Goal: Check status: Check status

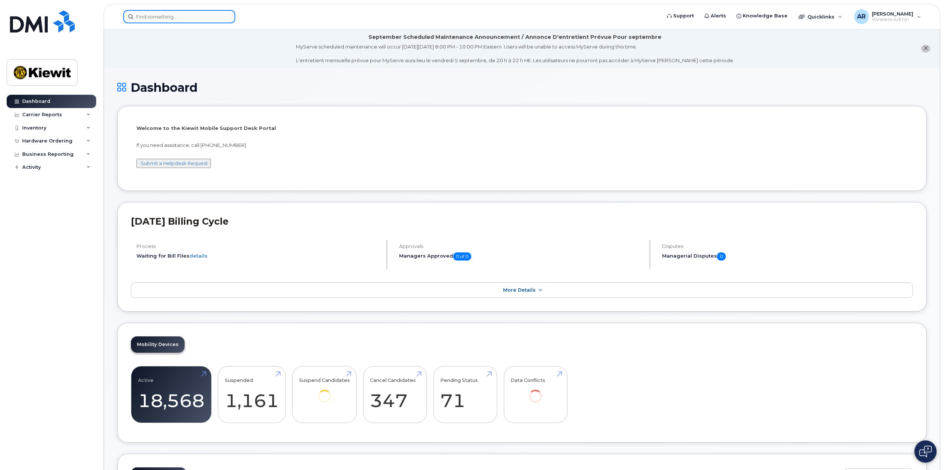
click at [207, 16] on input at bounding box center [179, 16] width 112 height 13
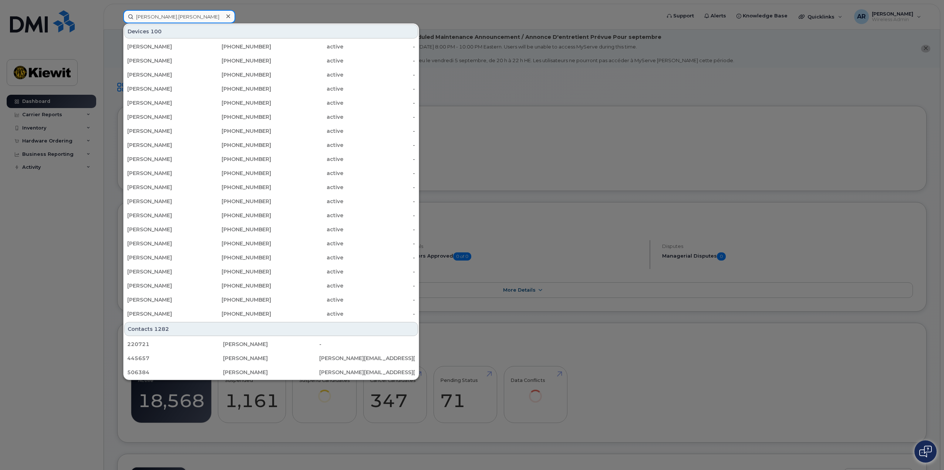
type input "patrick.mcbride"
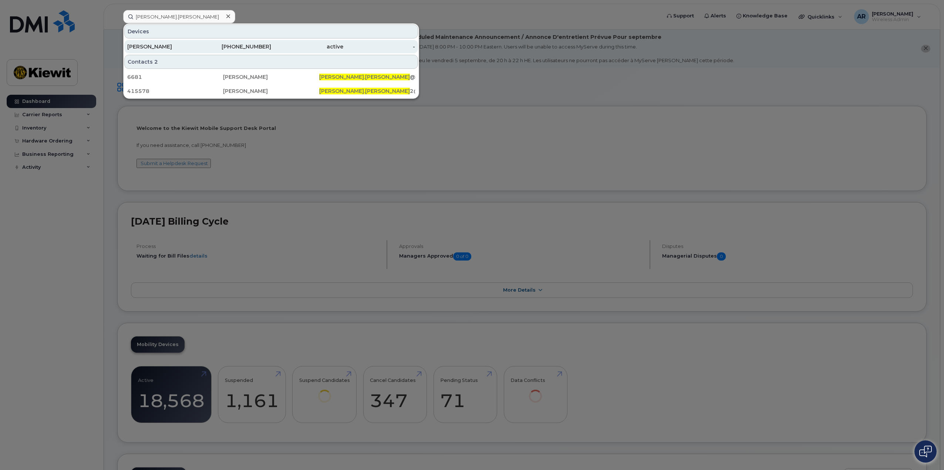
click at [204, 44] on div "510-393-7423" at bounding box center [235, 46] width 72 height 7
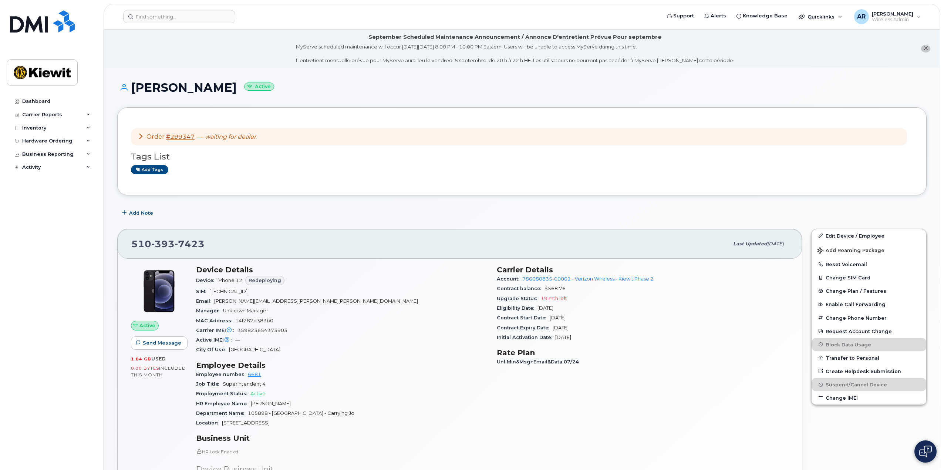
click at [141, 136] on icon at bounding box center [141, 136] width 6 height 6
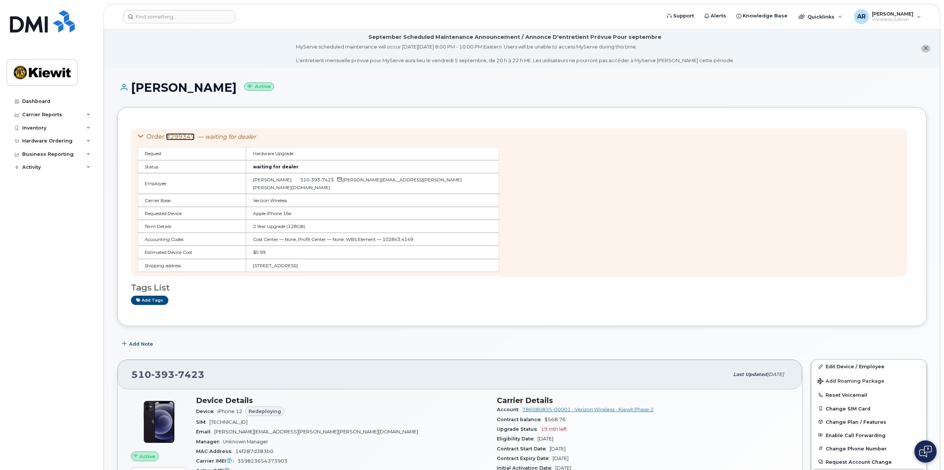
click at [174, 138] on link "#299347" at bounding box center [180, 136] width 28 height 7
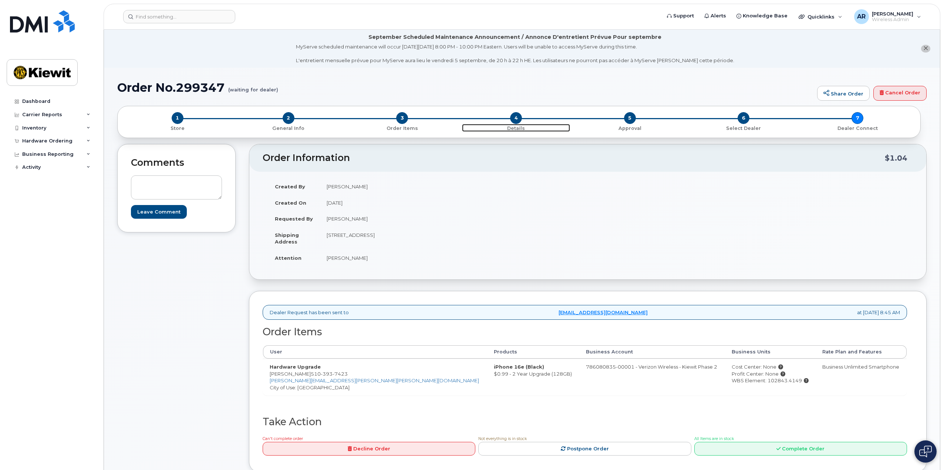
click at [512, 120] on span "4" at bounding box center [516, 118] width 12 height 12
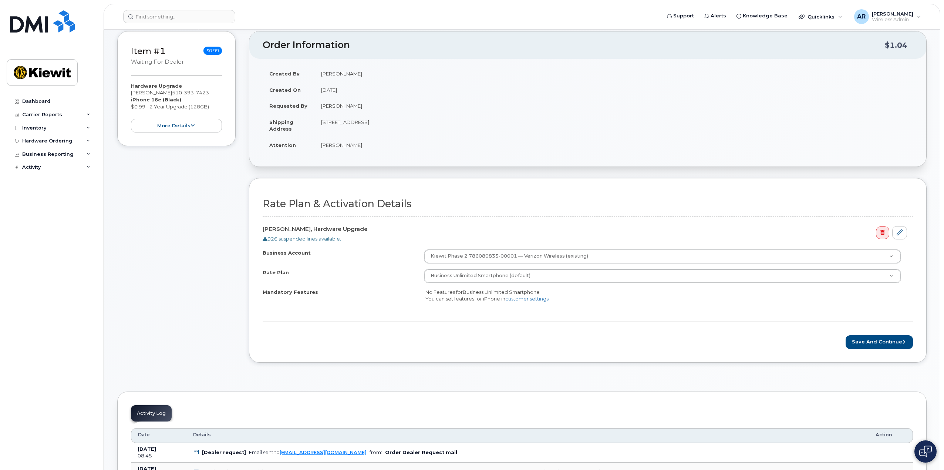
scroll to position [74, 0]
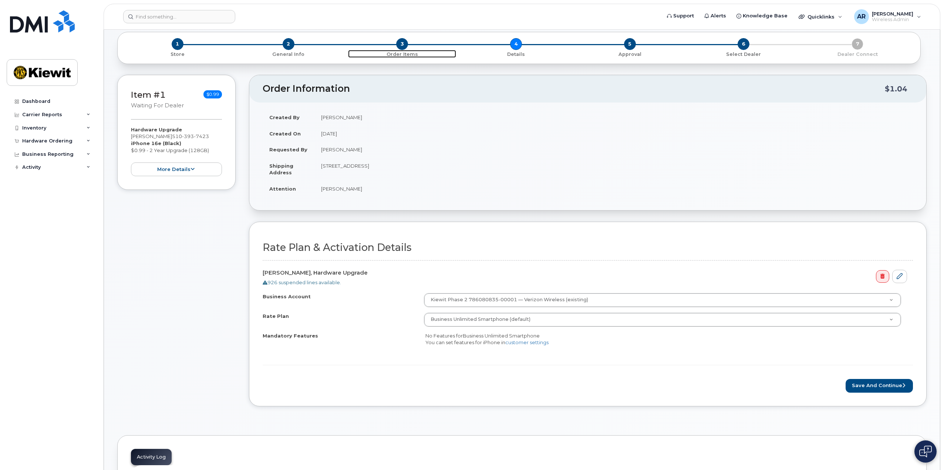
click at [405, 44] on span "3" at bounding box center [402, 44] width 12 height 12
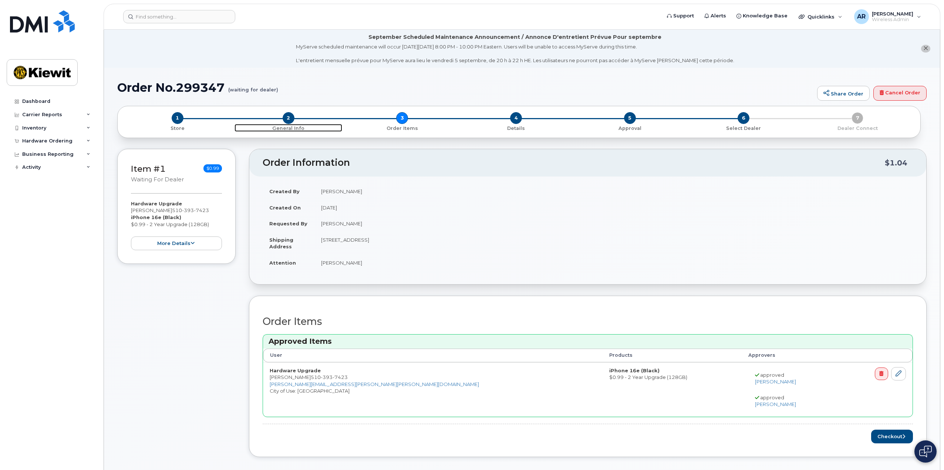
click at [290, 118] on span "2" at bounding box center [289, 118] width 12 height 12
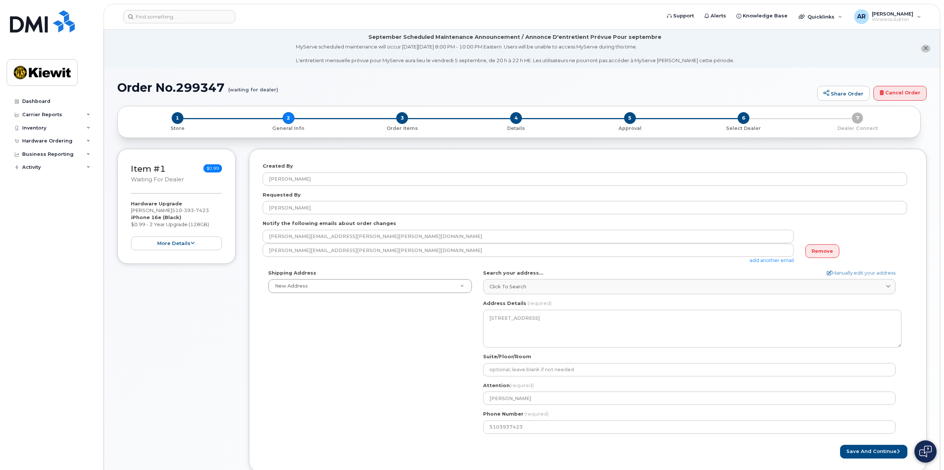
select select
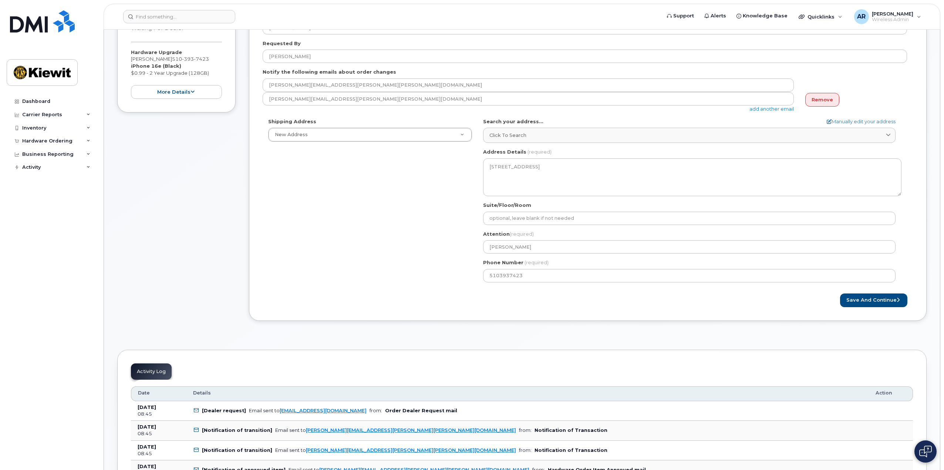
scroll to position [19, 0]
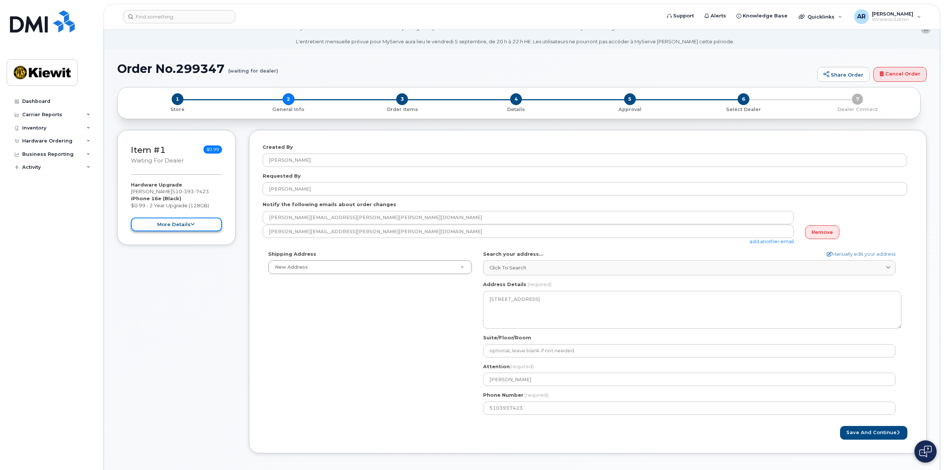
click at [196, 225] on button "more details" at bounding box center [176, 224] width 91 height 14
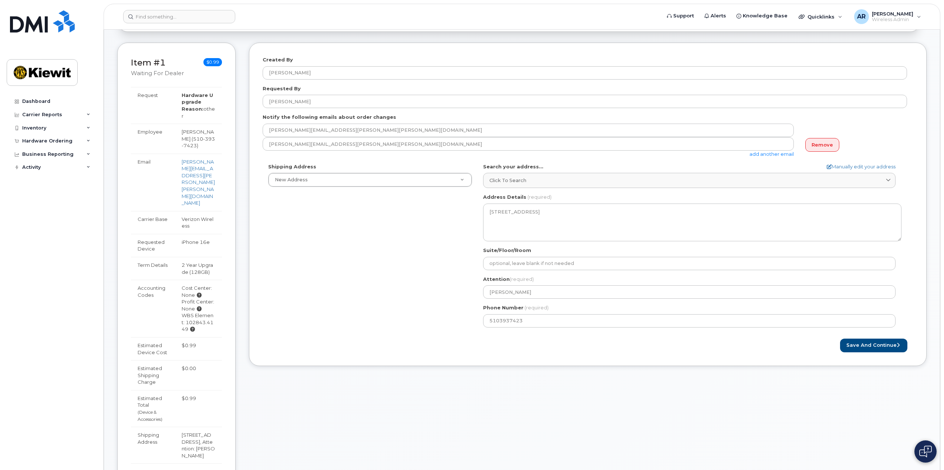
scroll to position [130, 0]
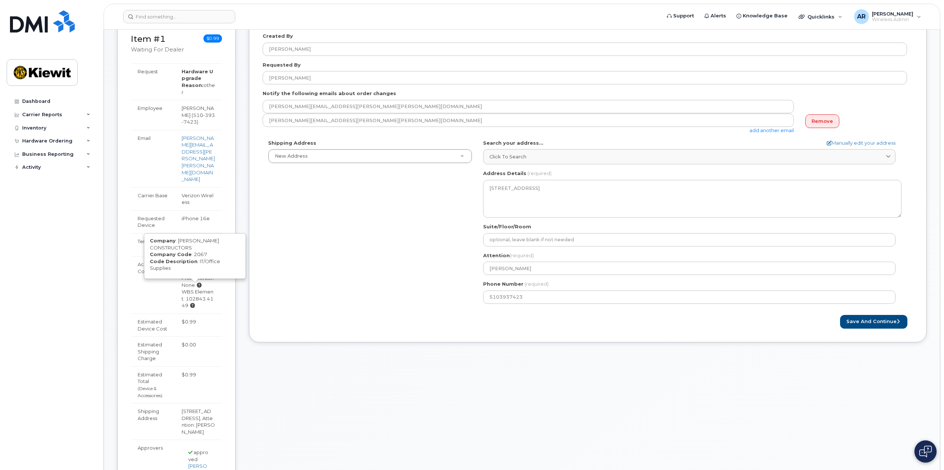
click at [194, 303] on icon at bounding box center [192, 305] width 5 height 5
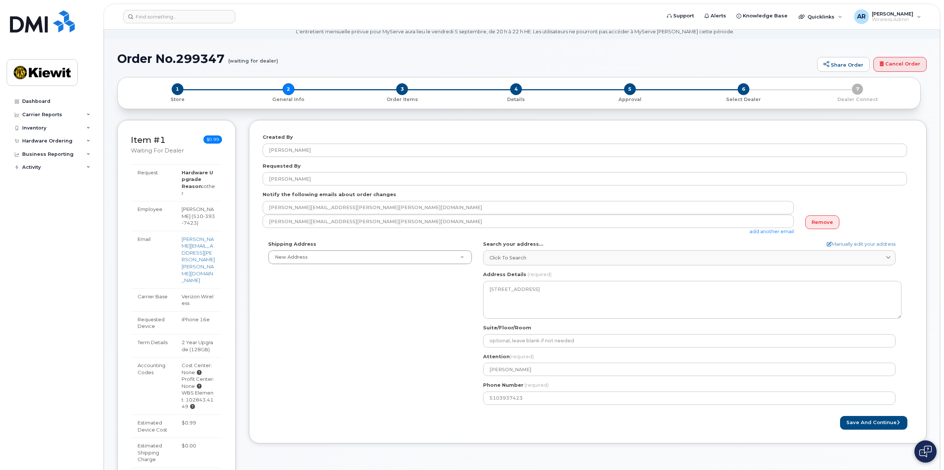
scroll to position [0, 0]
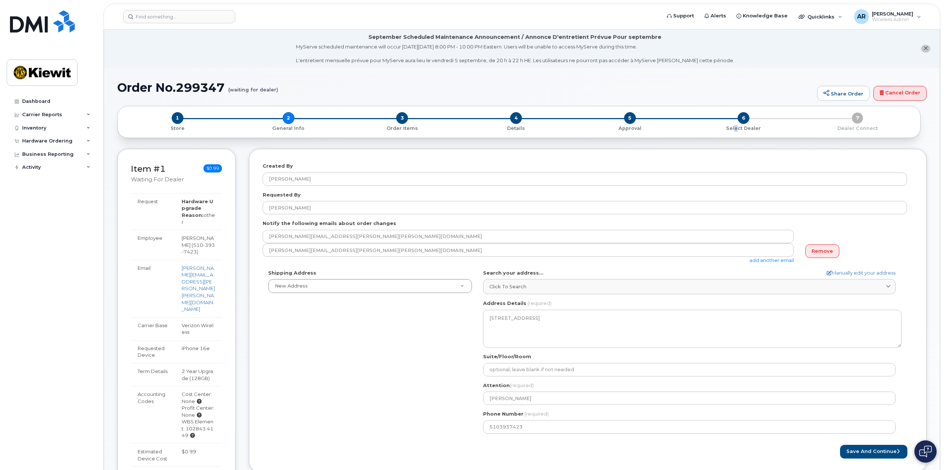
click at [736, 119] on div "6 Select Dealer" at bounding box center [744, 122] width 114 height 20
click at [741, 117] on span "6" at bounding box center [743, 118] width 12 height 12
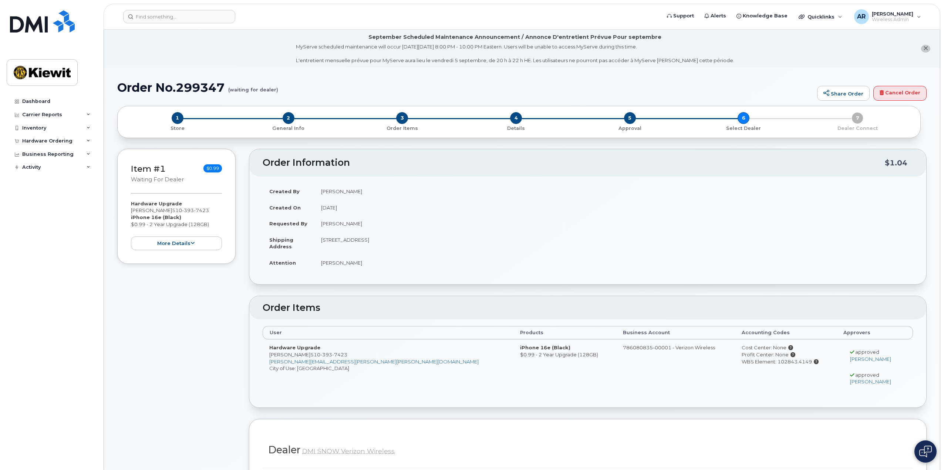
click at [178, 91] on h1 "Order No.299347 (waiting for dealer)" at bounding box center [465, 87] width 696 height 13
copy h1 "Order No.299347"
click at [93, 382] on div "Dashboard Carrier Reports Monthly Billing Data Daily Data Pooling Average Costi…" at bounding box center [52, 277] width 91 height 364
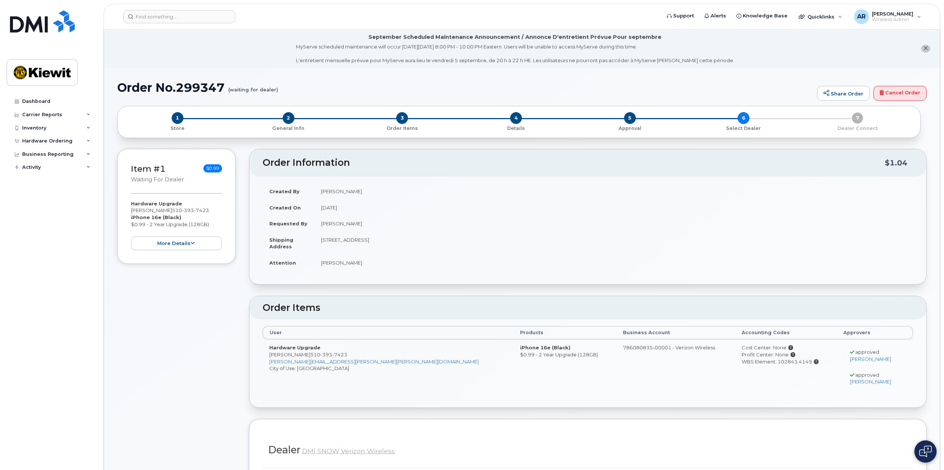
click at [198, 352] on div "Item #1 waiting for dealer $0.99 Hardware Upgrade [PERSON_NAME] [PHONE_NUMBER] …" at bounding box center [176, 423] width 118 height 549
